Goal: Navigation & Orientation: Find specific page/section

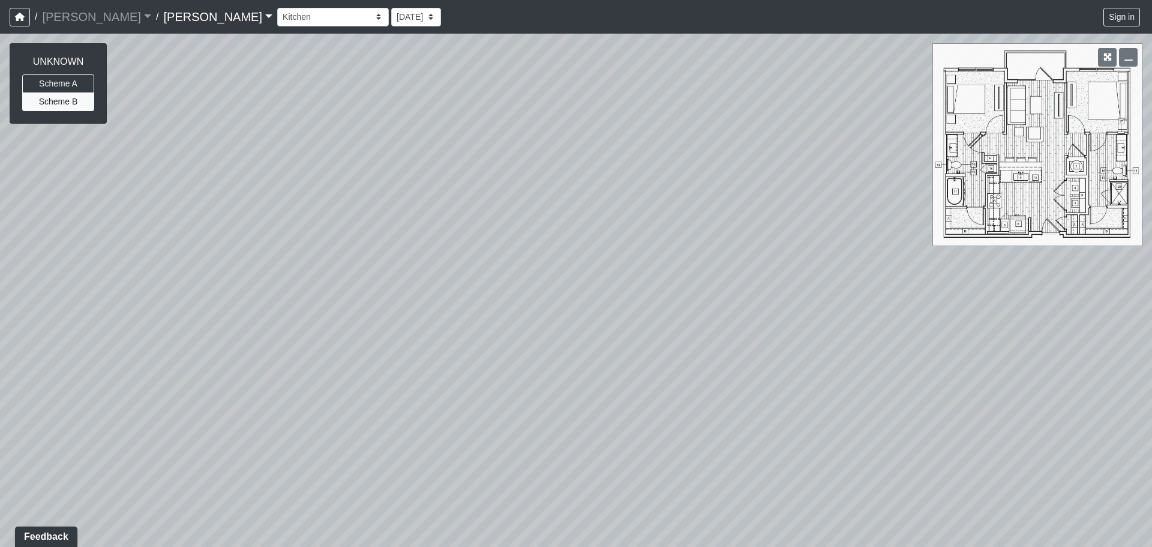
drag, startPoint x: 0, startPoint y: 0, endPoint x: 572, endPoint y: 235, distance: 618.5
click at [572, 235] on div "Loading... Entry Loading... Laundry Loading... Living Room Loading... Hall 1 Lo…" at bounding box center [576, 290] width 1152 height 513
drag, startPoint x: 505, startPoint y: 164, endPoint x: 498, endPoint y: 151, distance: 14.5
click at [498, 151] on div "Loading... Entry Loading... Laundry Loading... Living Room Loading... Hall 1 Lo…" at bounding box center [576, 290] width 1152 height 513
click at [285, 27] on div "Column Seating Column Shelves Dining Table Entry 1 Entry 2 Kitchen Lounge 1 Lou…" at bounding box center [710, 16] width 866 height 23
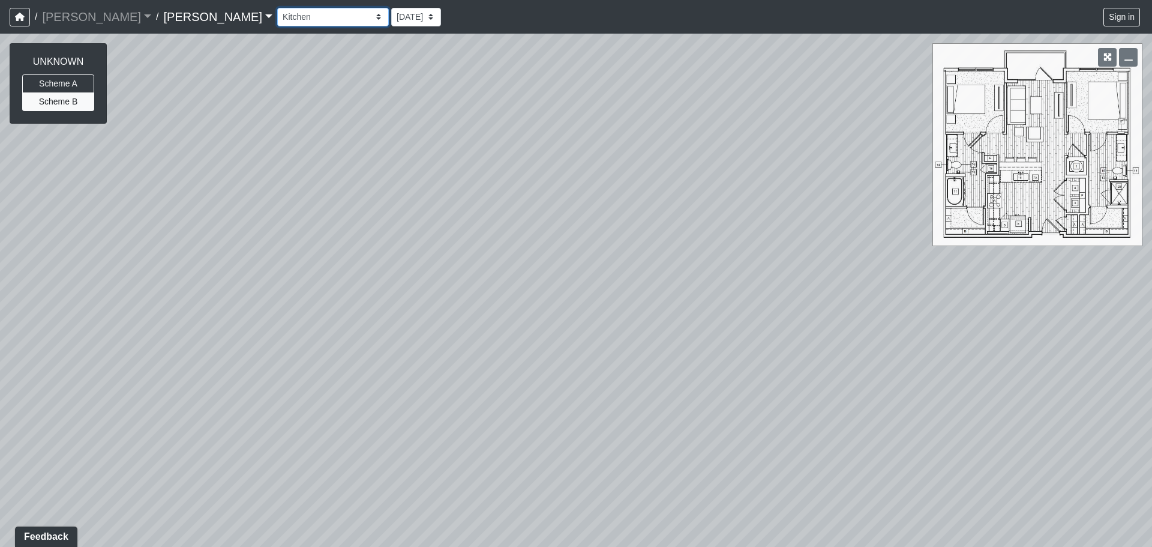
click at [286, 17] on select "Column Seating Column Shelves Dining Table Entry 1 Entry 2 Kitchen Lounge 1 Lou…" at bounding box center [333, 17] width 112 height 19
click at [277, 8] on select "Column Seating Column Shelves Dining Table Entry 1 Entry 2 Kitchen Lounge 1 Lou…" at bounding box center [333, 17] width 112 height 19
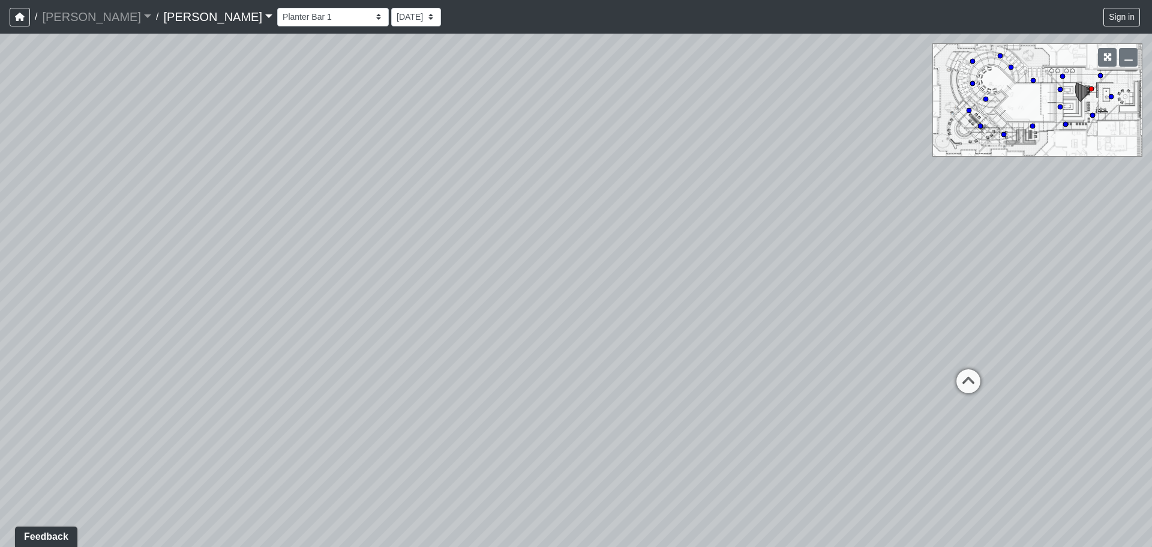
drag, startPoint x: 576, startPoint y: 316, endPoint x: 476, endPoint y: 317, distance: 100.2
click at [474, 320] on div "Loading... Entry Loading... Laundry Loading... Living Room Loading... Hall 1 Lo…" at bounding box center [576, 290] width 1152 height 513
drag, startPoint x: 1002, startPoint y: 302, endPoint x: 1007, endPoint y: 295, distance: 7.8
click at [1007, 295] on div "Loading... Entry Loading... Laundry Loading... Living Room Loading... Hall 1 Lo…" at bounding box center [576, 290] width 1152 height 513
drag, startPoint x: 560, startPoint y: 462, endPoint x: 618, endPoint y: 218, distance: 250.0
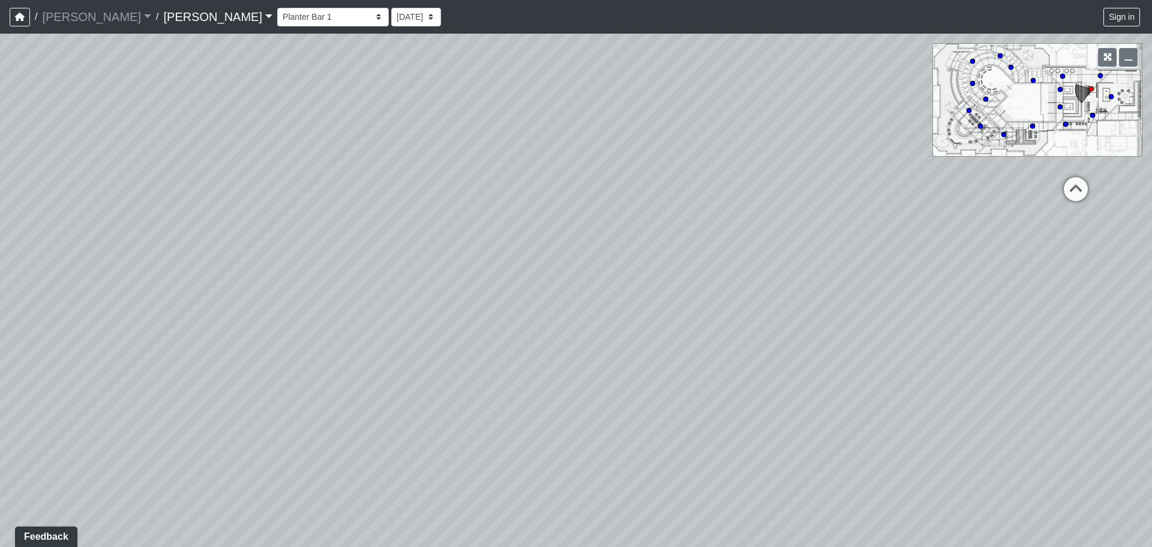
click at [635, 226] on div "Loading... Entry Loading... Laundry Loading... Living Room Loading... Hall 1 Lo…" at bounding box center [576, 290] width 1152 height 513
click at [864, 170] on div "Loading... Breezeway" at bounding box center [846, 160] width 36 height 36
click at [583, 175] on div "Loading... Entry Loading... Laundry Loading... Living Room Loading... Hall 1 Lo…" at bounding box center [576, 290] width 1152 height 513
click at [624, 173] on icon at bounding box center [618, 182] width 36 height 36
click at [935, 253] on icon at bounding box center [944, 245] width 36 height 36
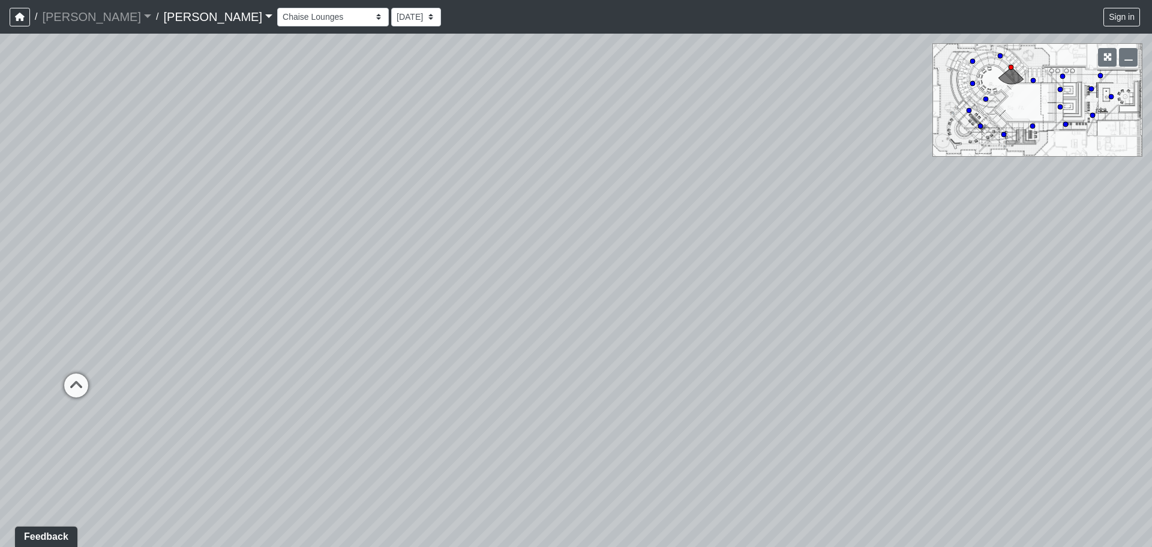
drag, startPoint x: 422, startPoint y: 187, endPoint x: 1117, endPoint y: 327, distance: 708.9
click at [1117, 327] on div "Loading... Entry Loading... Laundry Loading... Living Room Loading... Hall 1 Lo…" at bounding box center [576, 290] width 1152 height 513
drag, startPoint x: 586, startPoint y: 253, endPoint x: 1023, endPoint y: 310, distance: 440.1
click at [1025, 311] on div "Loading... Entry Loading... Laundry Loading... Living Room Loading... Hall 1 Lo…" at bounding box center [576, 290] width 1152 height 513
drag, startPoint x: 489, startPoint y: 272, endPoint x: 848, endPoint y: 233, distance: 361.0
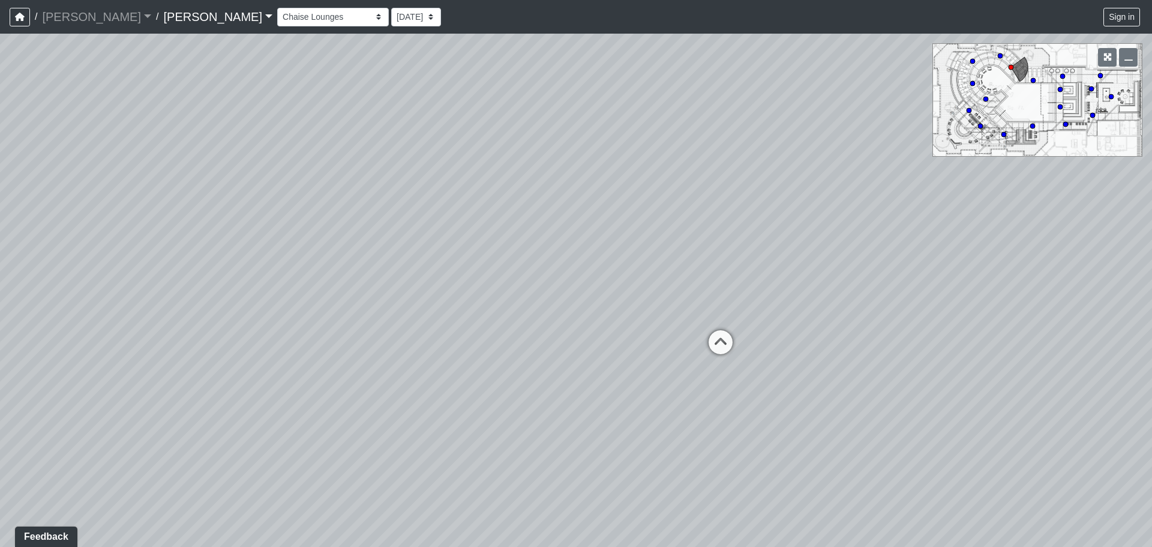
click at [848, 233] on div "Loading... Entry Loading... Laundry Loading... Living Room Loading... Hall 1 Lo…" at bounding box center [576, 290] width 1152 height 513
click at [717, 327] on div "Loading... Poolside 1" at bounding box center [721, 342] width 36 height 36
drag, startPoint x: 615, startPoint y: 277, endPoint x: 487, endPoint y: 334, distance: 140.2
click at [487, 334] on div "Loading... Entry Loading... Laundry Loading... Living Room Loading... Hall 1 Lo…" at bounding box center [576, 290] width 1152 height 513
click at [433, 375] on div "Loading... Entry Loading... Laundry Loading... Living Room Loading... Hall 1 Lo…" at bounding box center [576, 290] width 1152 height 513
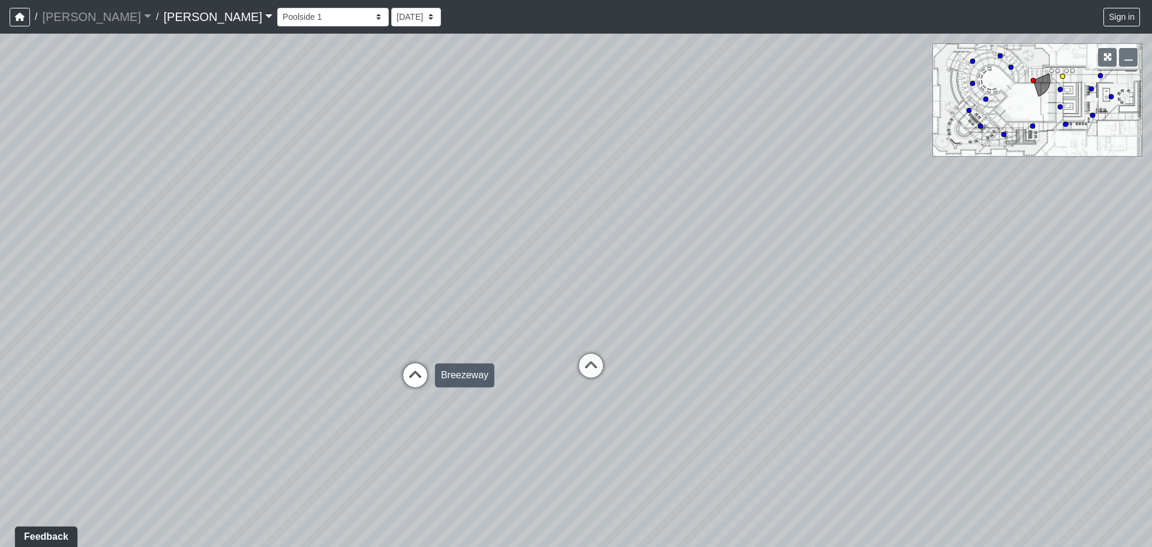
click at [413, 373] on icon at bounding box center [415, 381] width 36 height 36
drag, startPoint x: 712, startPoint y: 366, endPoint x: 391, endPoint y: 184, distance: 368.7
click at [391, 184] on div "Loading... Entry Loading... Laundry Loading... Living Room Loading... Hall 1 Lo…" at bounding box center [576, 290] width 1152 height 513
drag, startPoint x: 792, startPoint y: 366, endPoint x: 275, endPoint y: 352, distance: 517.6
click at [275, 352] on div "Loading... Entry Loading... Laundry Loading... Living Room Loading... Hall 1 Lo…" at bounding box center [576, 290] width 1152 height 513
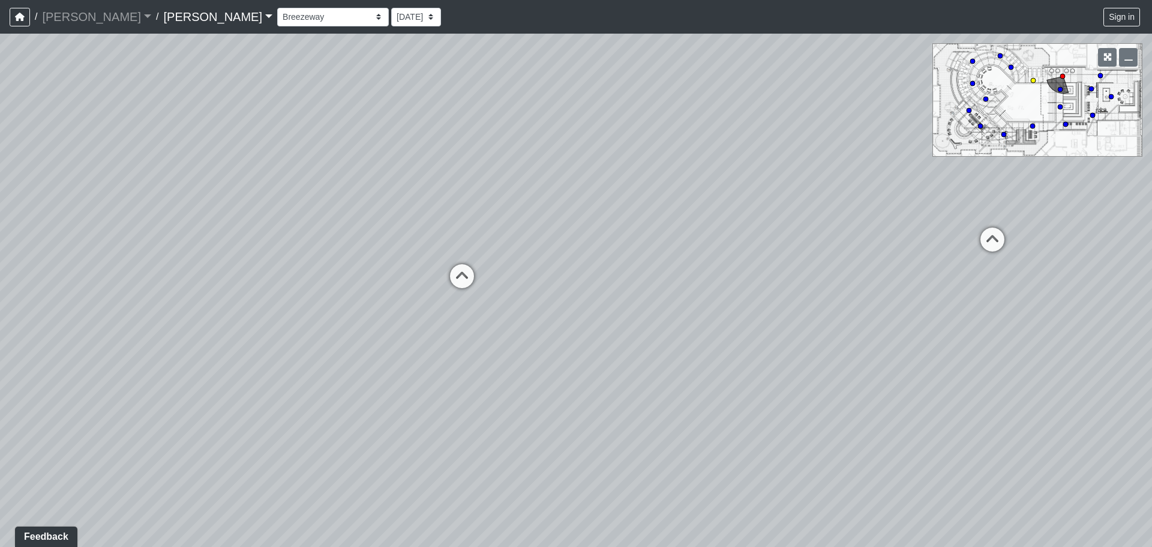
click at [1020, 245] on div "Poolside 1" at bounding box center [1036, 239] width 57 height 24
drag, startPoint x: 715, startPoint y: 256, endPoint x: 369, endPoint y: 253, distance: 345.7
click at [369, 253] on div "Loading... Entry Loading... Laundry Loading... Living Room Loading... Hall 1 Lo…" at bounding box center [576, 290] width 1152 height 513
click at [759, 220] on icon at bounding box center [744, 223] width 36 height 36
select select "orNJmrCgREjRytRMjNdsn7"
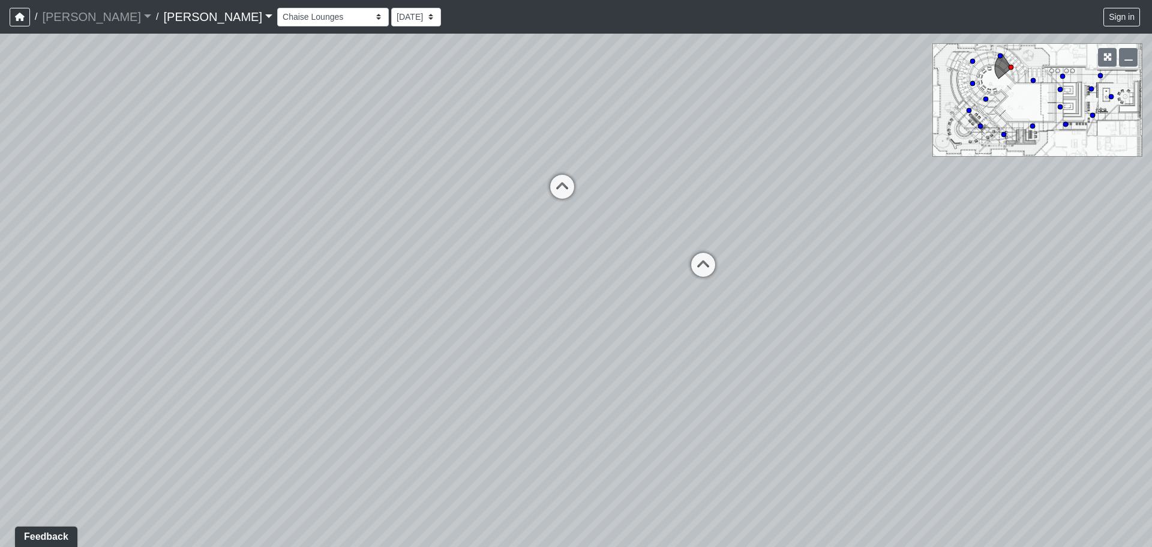
drag, startPoint x: 627, startPoint y: 203, endPoint x: 878, endPoint y: 286, distance: 263.6
click at [874, 283] on div "Loading... Entry Loading... Laundry Loading... Living Room Loading... Hall 1 Lo…" at bounding box center [576, 290] width 1152 height 513
